Goal: Entertainment & Leisure: Consume media (video, audio)

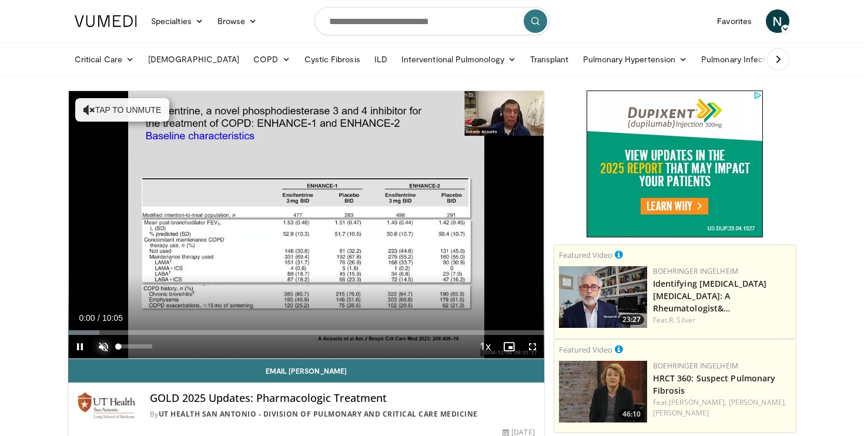
click at [105, 345] on span "Video Player" at bounding box center [104, 347] width 24 height 24
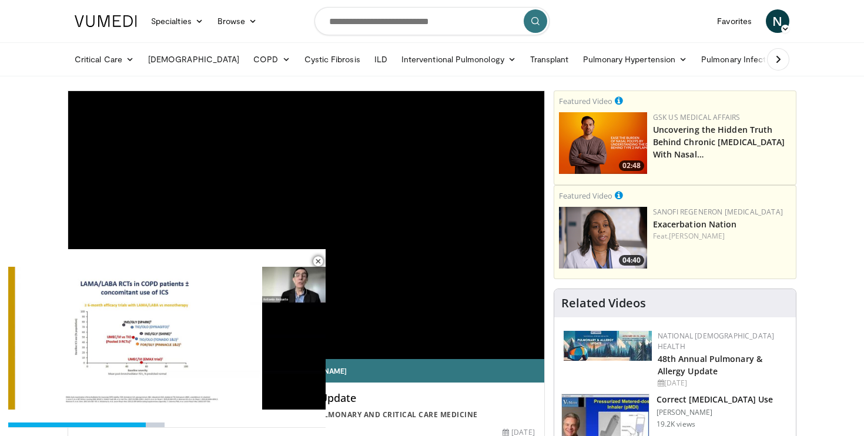
scroll to position [424, 0]
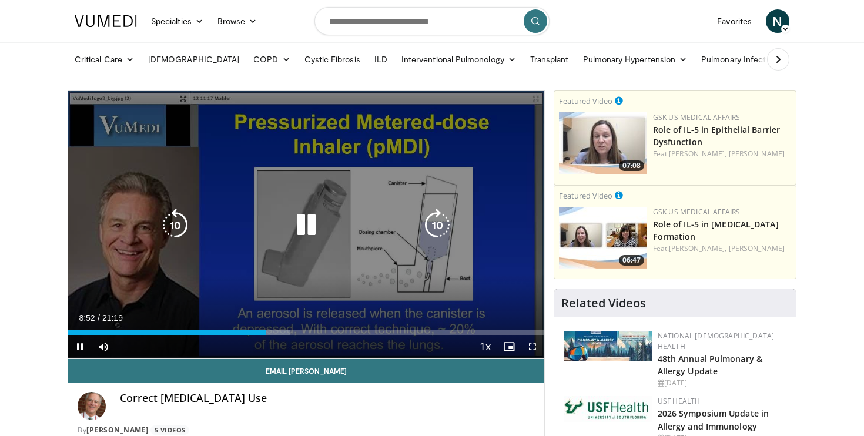
click at [313, 213] on icon "Video Player" at bounding box center [306, 225] width 33 height 33
